Goal: Navigation & Orientation: Find specific page/section

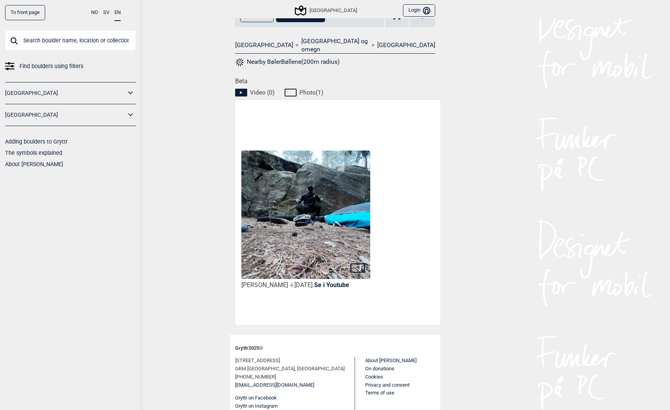
scroll to position [313, 0]
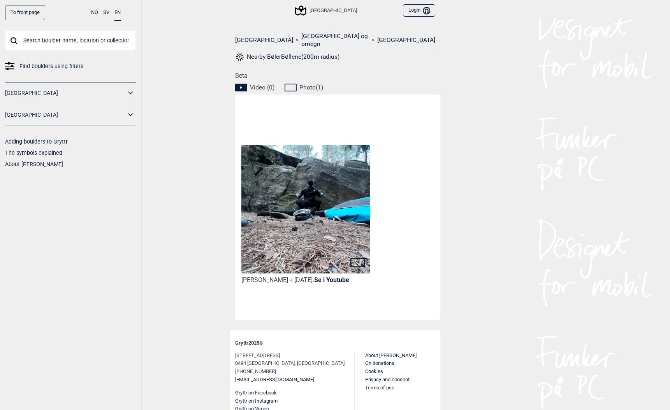
scroll to position [313, 0]
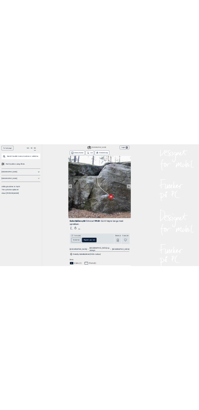
scroll to position [313, 0]
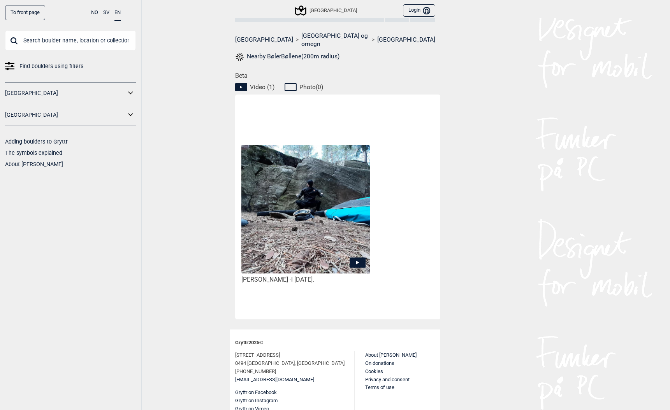
click at [355, 258] on icon at bounding box center [357, 263] width 16 height 10
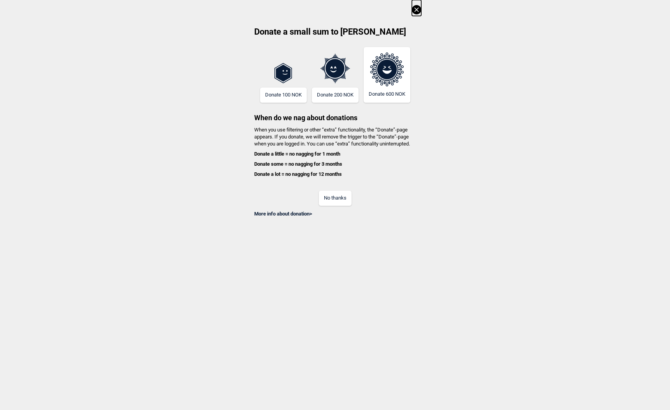
click at [329, 200] on button "No thanks" at bounding box center [335, 198] width 33 height 15
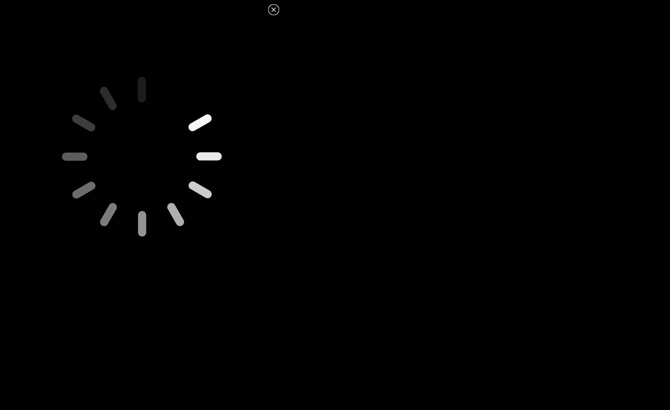
click at [275, 9] on icon at bounding box center [273, 9] width 9 height 9
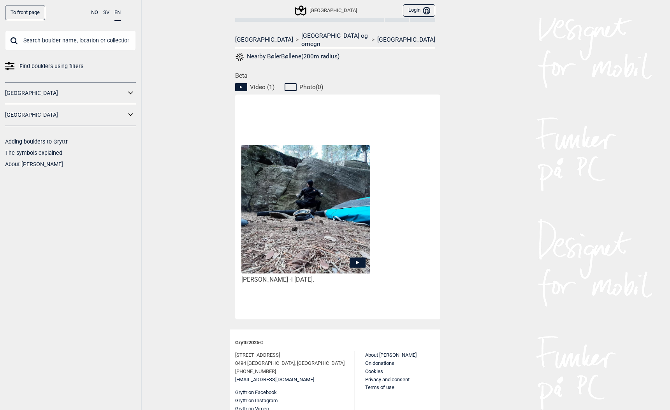
click at [356, 258] on icon at bounding box center [357, 263] width 16 height 10
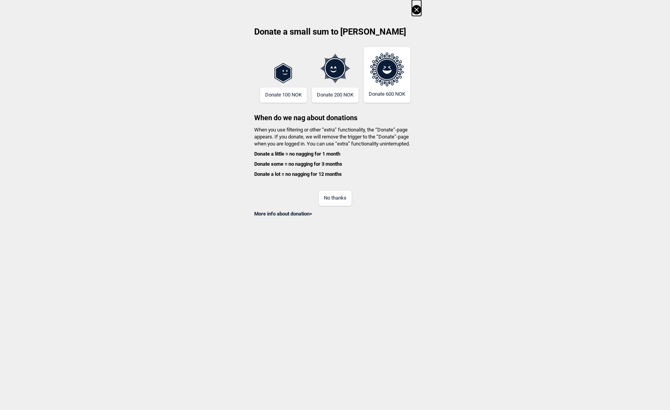
click at [324, 197] on button "No thanks" at bounding box center [335, 198] width 33 height 15
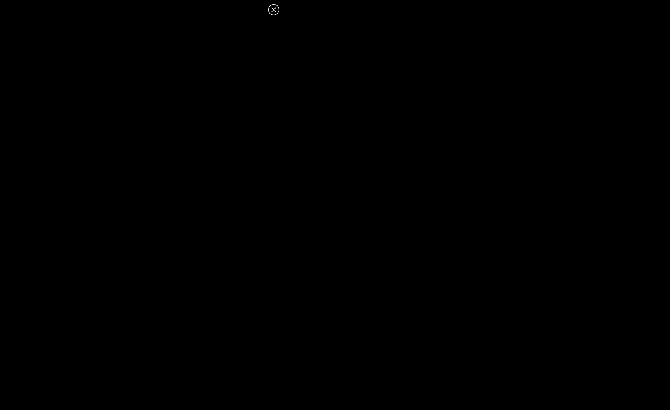
click at [272, 12] on icon at bounding box center [273, 9] width 9 height 9
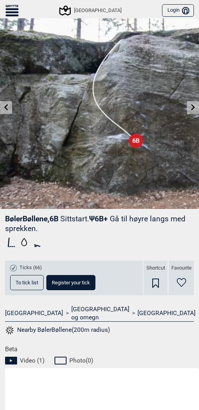
scroll to position [0, 0]
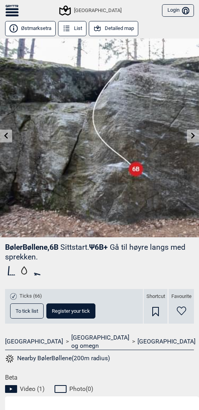
click at [194, 138] on icon at bounding box center [193, 136] width 6 height 6
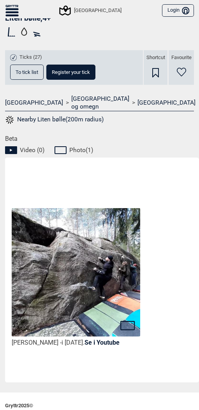
scroll to position [292, 0]
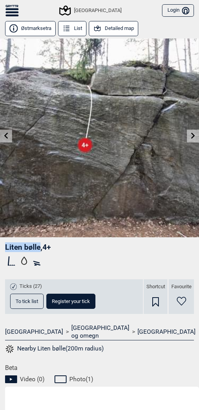
drag, startPoint x: 40, startPoint y: 245, endPoint x: 4, endPoint y: 247, distance: 35.4
click at [4, 247] on div "Liten bølle , 4+ Ticks (27) To tick list Register your tick Shortcut Favourite …" at bounding box center [99, 300] width 199 height 127
copy span "Liten bølle"
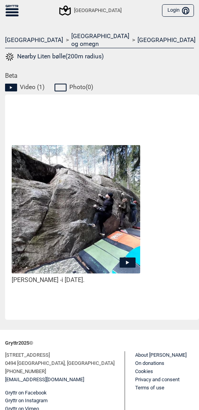
scroll to position [292, 0]
click at [126, 261] on icon at bounding box center [127, 263] width 3 height 4
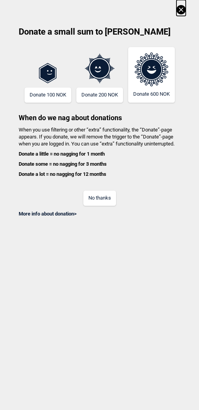
click at [111, 199] on button "No thanks" at bounding box center [99, 198] width 33 height 15
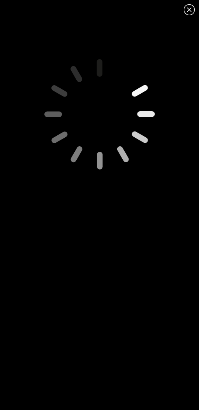
click at [191, 9] on icon at bounding box center [188, 9] width 9 height 9
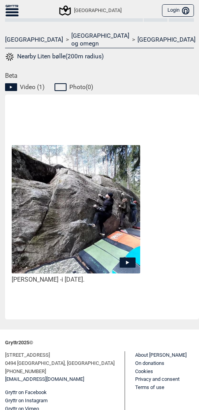
click at [126, 257] on icon at bounding box center [127, 262] width 16 height 10
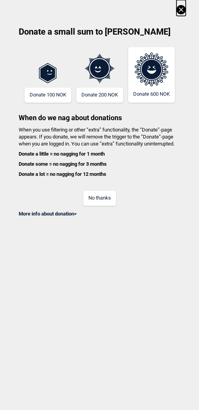
click at [109, 198] on button "No thanks" at bounding box center [99, 198] width 33 height 15
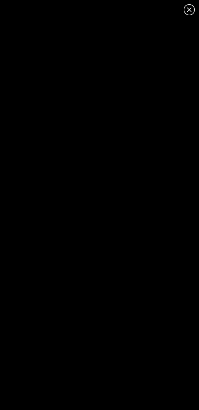
click at [187, 10] on icon at bounding box center [188, 9] width 9 height 9
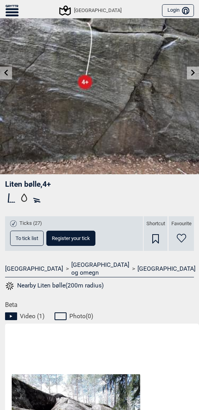
scroll to position [0, 0]
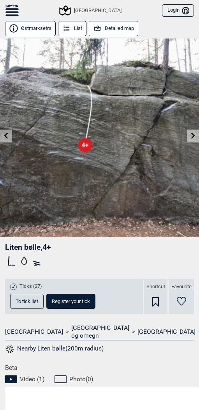
click at [5, 138] on icon at bounding box center [6, 136] width 6 height 6
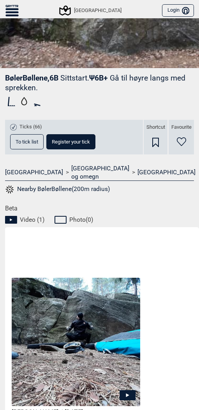
scroll to position [294, 0]
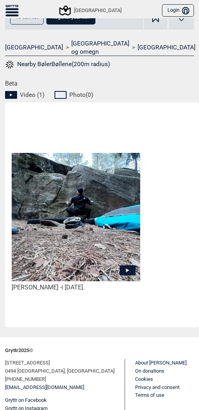
click at [126, 268] on icon at bounding box center [127, 270] width 3 height 4
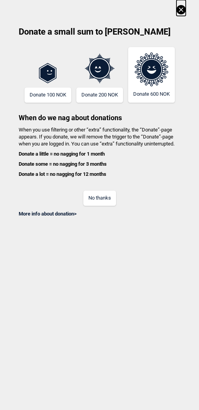
click at [99, 200] on button "No thanks" at bounding box center [99, 198] width 33 height 15
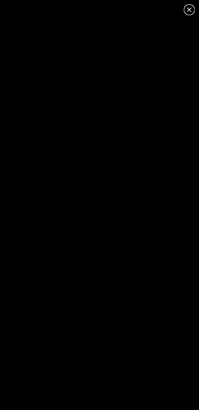
click at [189, 7] on icon at bounding box center [188, 9] width 9 height 9
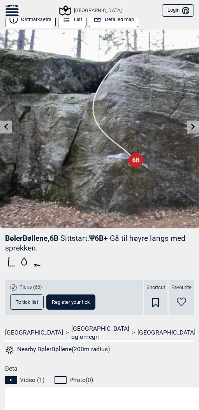
scroll to position [0, 0]
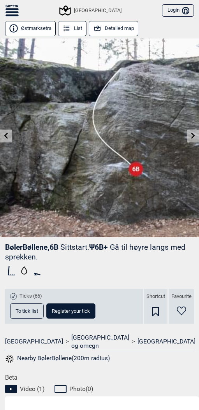
click at [191, 135] on icon at bounding box center [193, 136] width 6 height 6
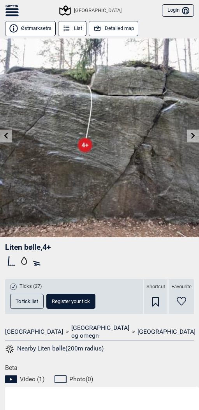
click at [191, 135] on icon at bounding box center [193, 136] width 6 height 6
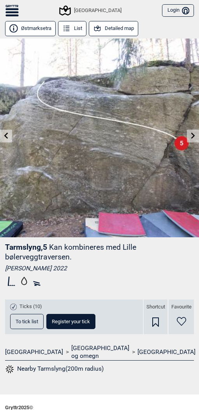
scroll to position [65, 0]
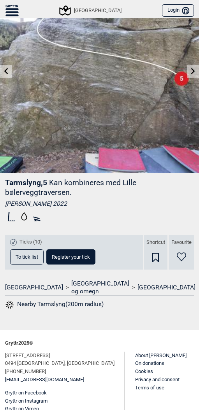
click at [192, 71] on icon at bounding box center [193, 71] width 6 height 6
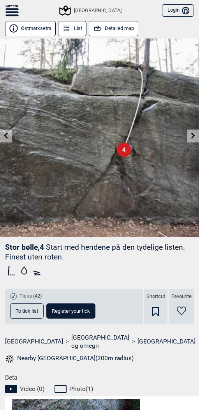
click at [6, 136] on icon at bounding box center [6, 136] width 6 height 6
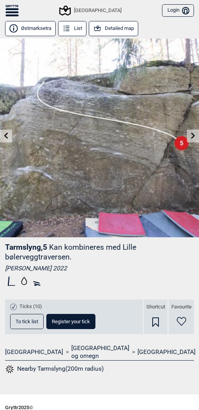
click at [6, 136] on icon at bounding box center [6, 136] width 6 height 6
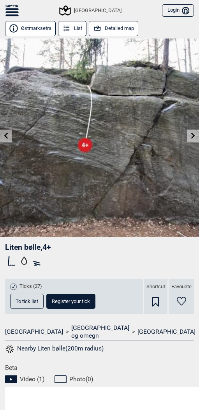
click at [6, 136] on icon at bounding box center [6, 136] width 6 height 6
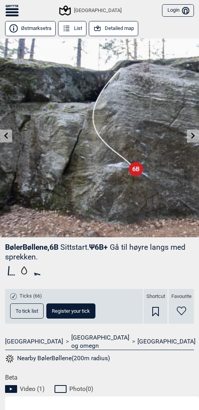
click at [193, 137] on icon at bounding box center [193, 136] width 6 height 6
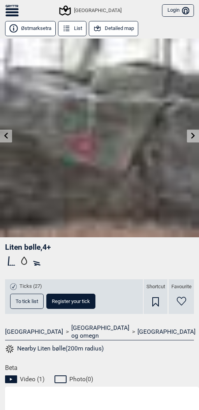
click at [193, 137] on icon at bounding box center [193, 136] width 6 height 6
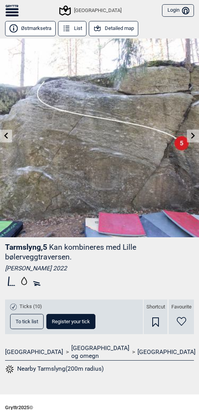
click at [193, 137] on icon at bounding box center [193, 136] width 6 height 6
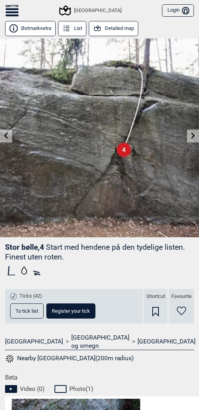
click at [193, 137] on icon at bounding box center [193, 136] width 6 height 6
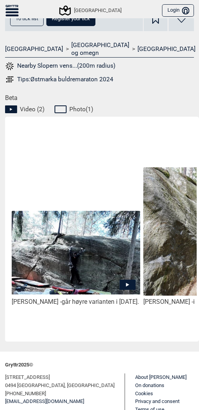
scroll to position [305, 0]
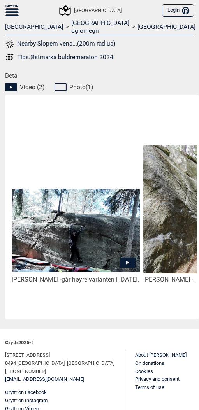
click at [125, 257] on icon at bounding box center [127, 262] width 16 height 10
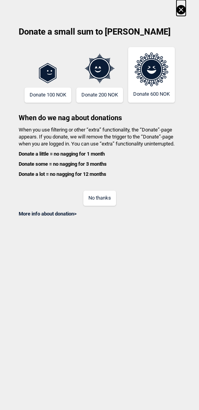
click at [102, 197] on button "No thanks" at bounding box center [99, 198] width 33 height 15
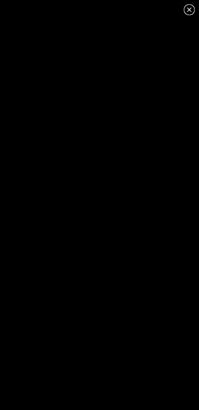
click at [189, 10] on icon at bounding box center [189, 9] width 4 height 4
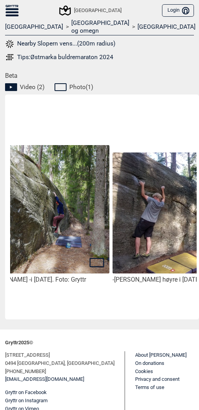
scroll to position [0, 208]
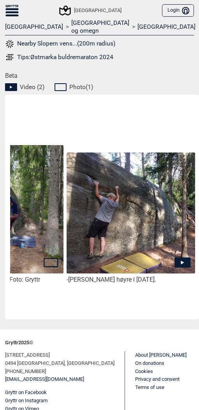
click at [183, 257] on icon at bounding box center [182, 262] width 16 height 10
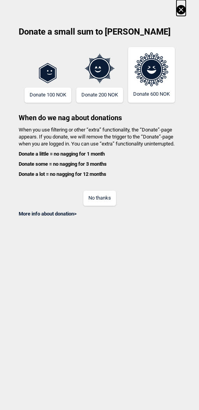
click at [95, 200] on button "No thanks" at bounding box center [99, 198] width 33 height 15
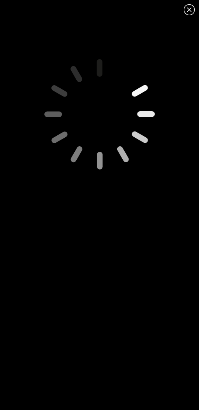
click at [189, 12] on icon at bounding box center [188, 9] width 9 height 9
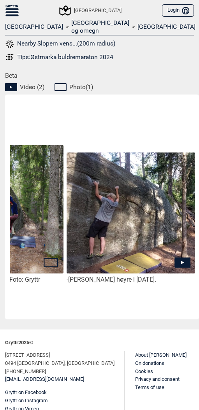
click at [177, 257] on icon at bounding box center [182, 262] width 16 height 10
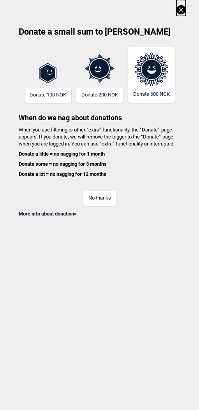
click at [99, 193] on button "No thanks" at bounding box center [99, 198] width 33 height 15
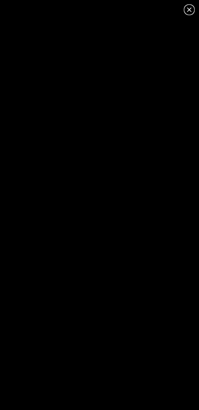
click at [186, 8] on icon at bounding box center [188, 9] width 9 height 9
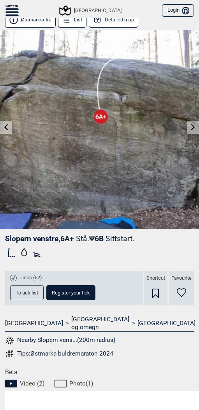
scroll to position [3, 0]
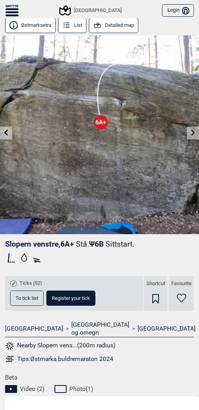
click at [192, 130] on icon at bounding box center [193, 133] width 4 height 6
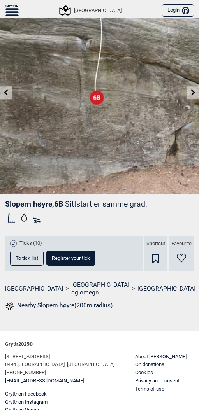
scroll to position [44, 0]
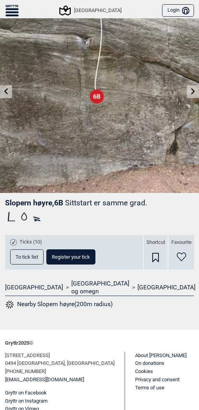
click at [189, 91] on link at bounding box center [193, 91] width 12 height 13
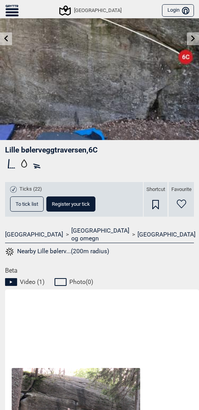
scroll to position [215, 0]
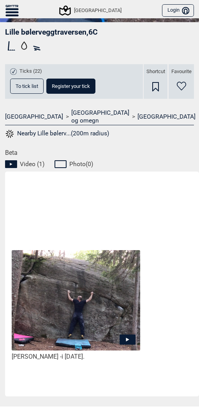
click at [128, 334] on icon at bounding box center [127, 339] width 16 height 10
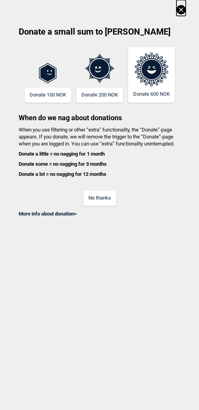
click at [101, 196] on button "No thanks" at bounding box center [99, 198] width 33 height 15
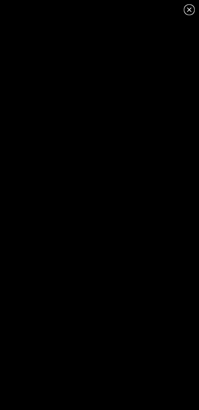
click at [190, 12] on icon at bounding box center [188, 9] width 9 height 9
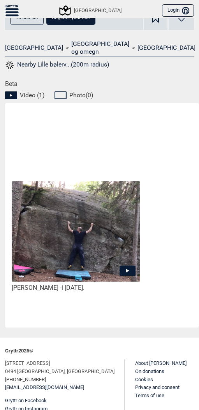
scroll to position [289, 0]
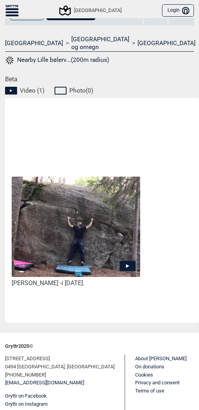
click at [14, 12] on icon at bounding box center [11, 12] width 13 height 2
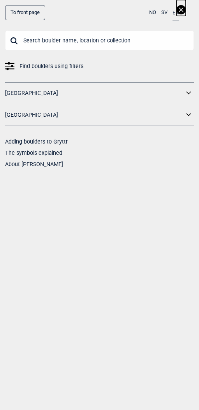
click at [27, 17] on link "To front page" at bounding box center [25, 12] width 40 height 15
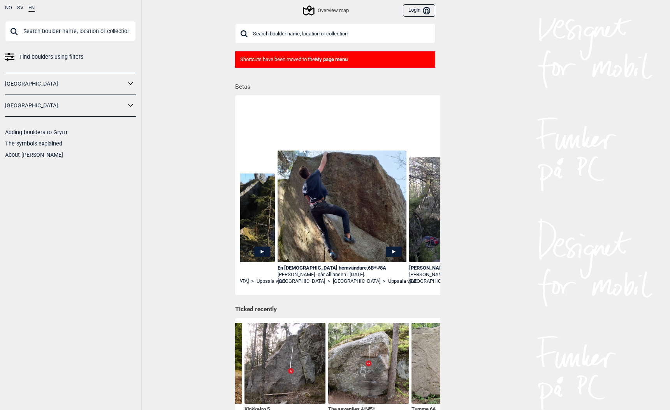
click at [7, 9] on button "NO" at bounding box center [8, 8] width 7 height 6
